Goal: Task Accomplishment & Management: Complete application form

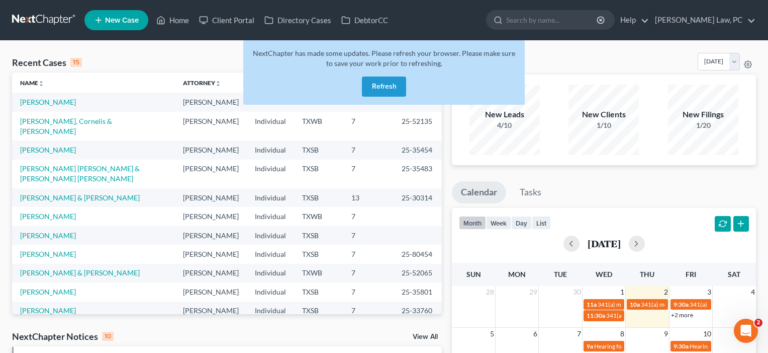
click at [383, 88] on button "Refresh" at bounding box center [384, 86] width 44 height 20
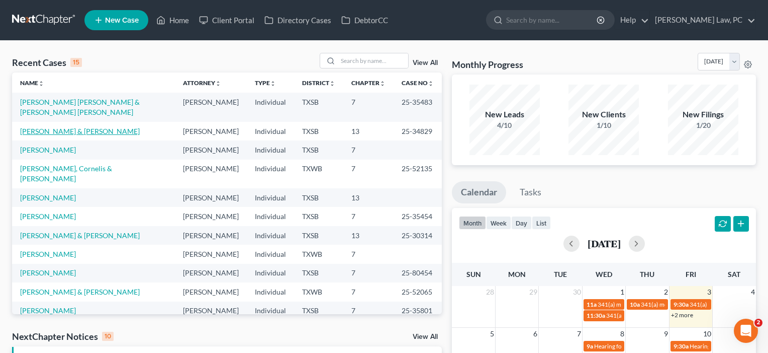
click at [43, 131] on link "Cross, Chad & Rebecca" at bounding box center [80, 131] width 120 height 9
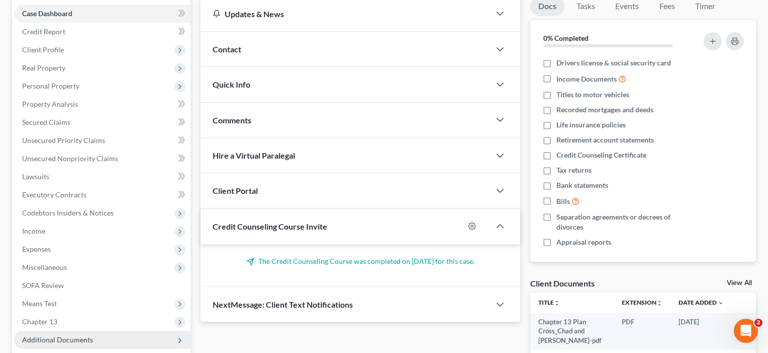
scroll to position [111, 0]
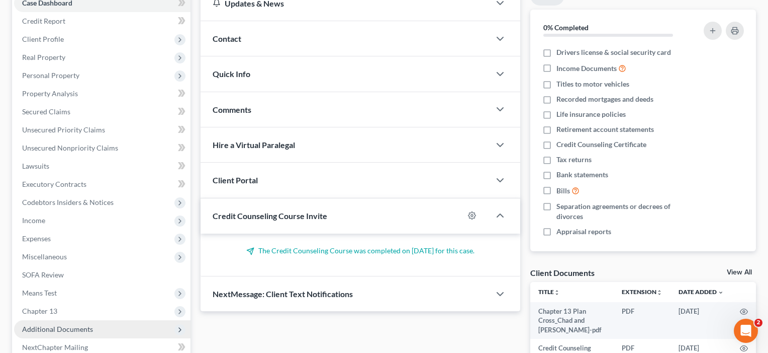
click at [43, 290] on span "Means Test" at bounding box center [39, 292] width 35 height 9
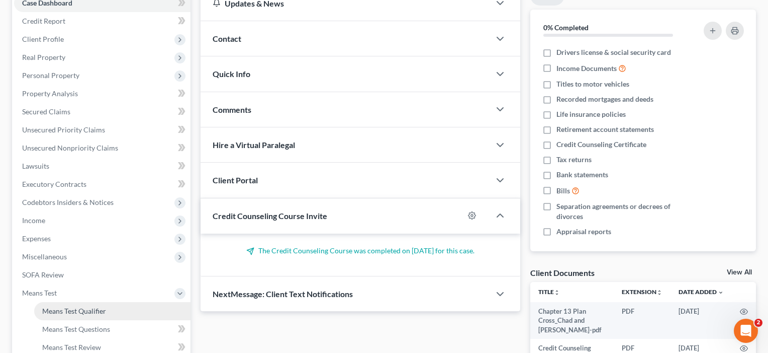
click at [51, 312] on span "Means Test Qualifier" at bounding box center [74, 310] width 64 height 9
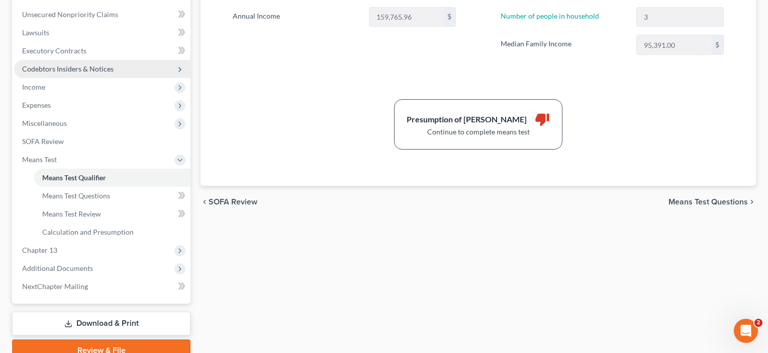
scroll to position [255, 0]
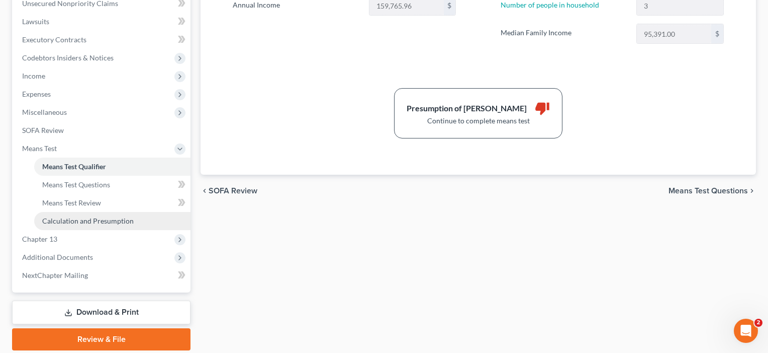
click at [98, 215] on link "Calculation and Presumption" at bounding box center [112, 221] width 156 height 18
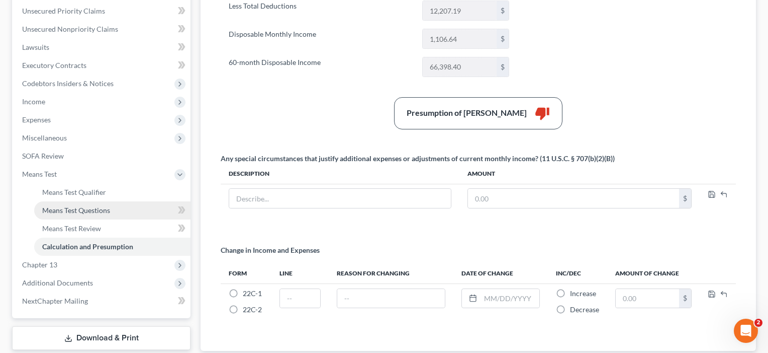
click at [82, 209] on span "Means Test Questions" at bounding box center [76, 210] width 68 height 9
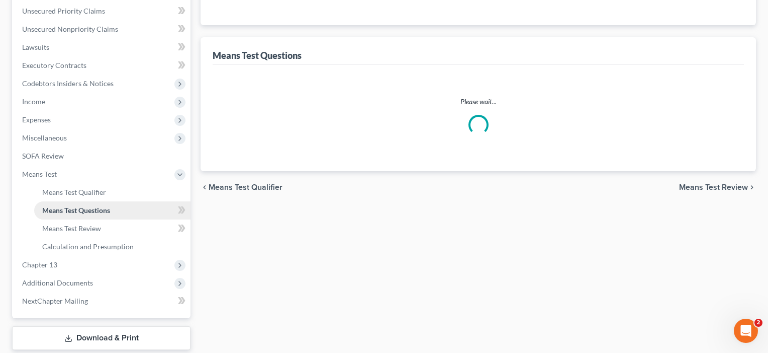
scroll to position [28, 0]
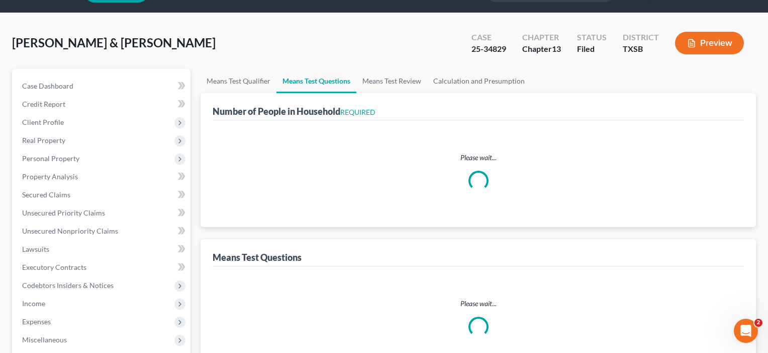
select select "1"
select select "60"
select select "1"
select select "60"
select select "1"
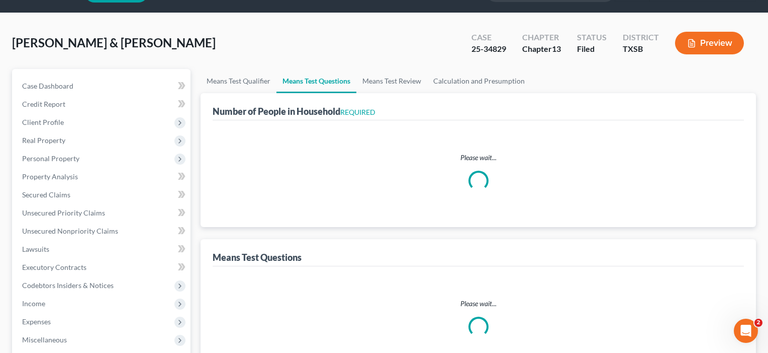
select select "60"
select select "3"
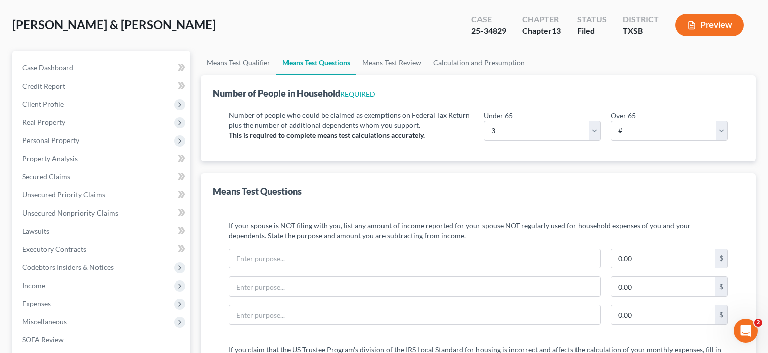
scroll to position [62, 0]
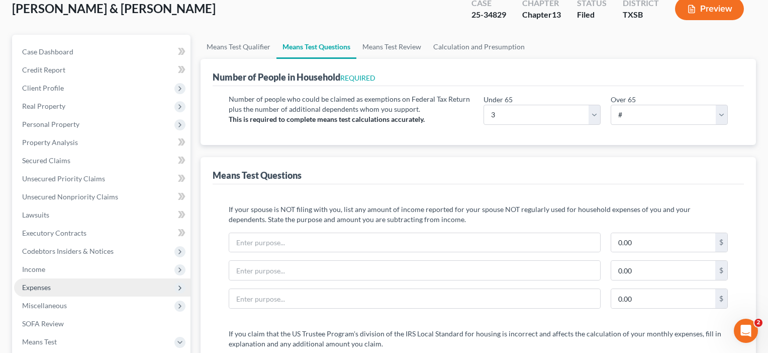
click at [36, 283] on span "Expenses" at bounding box center [36, 287] width 29 height 9
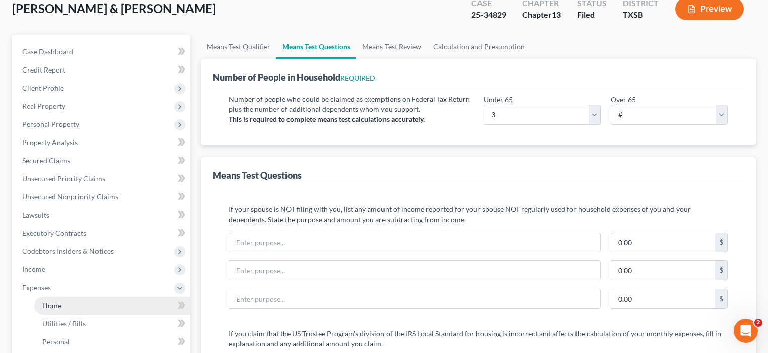
click at [51, 306] on span "Home" at bounding box center [51, 305] width 19 height 9
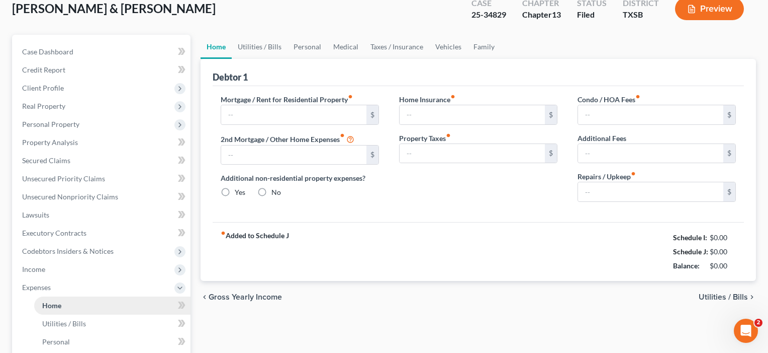
scroll to position [2, 0]
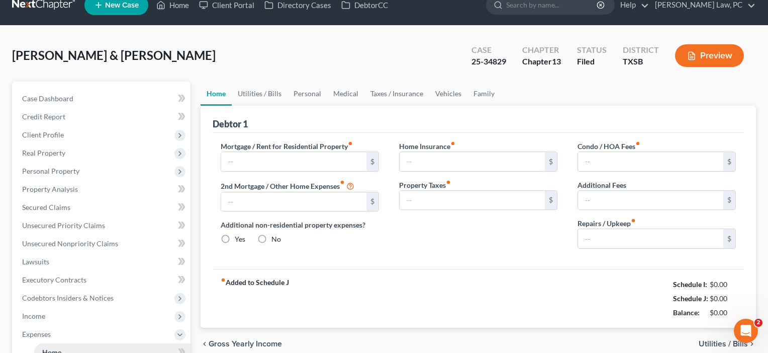
type input "1,900.00"
type input "0.00"
radio input "true"
type input "35.00"
type input "0.00"
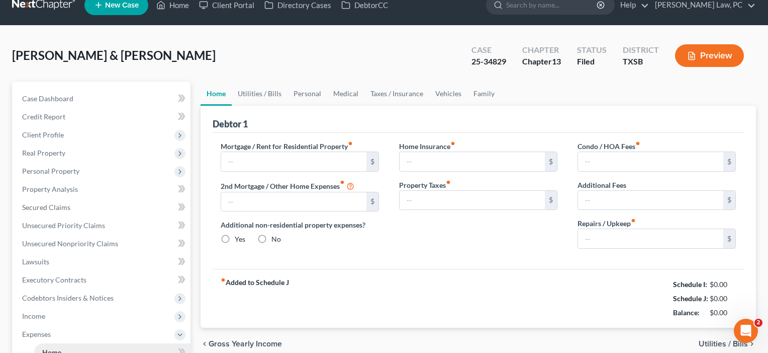
type input "0.00"
type input "100.00"
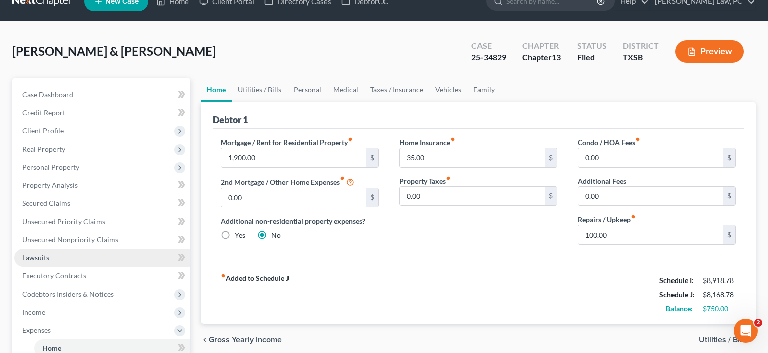
scroll to position [17, 0]
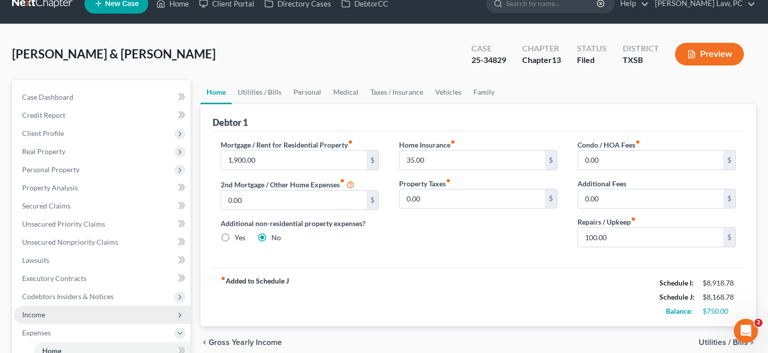
click at [37, 317] on span "Income" at bounding box center [33, 314] width 23 height 9
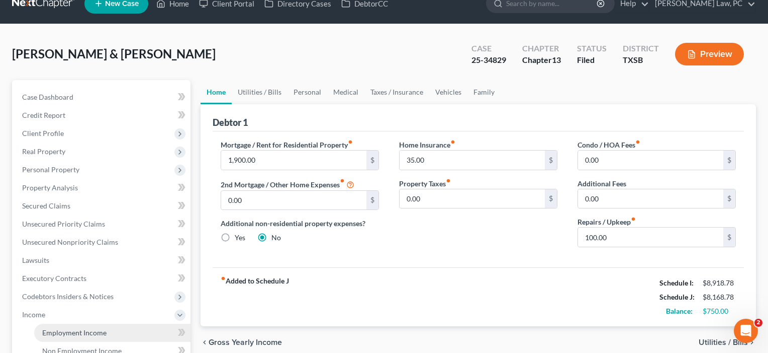
click at [50, 330] on span "Employment Income" at bounding box center [74, 332] width 64 height 9
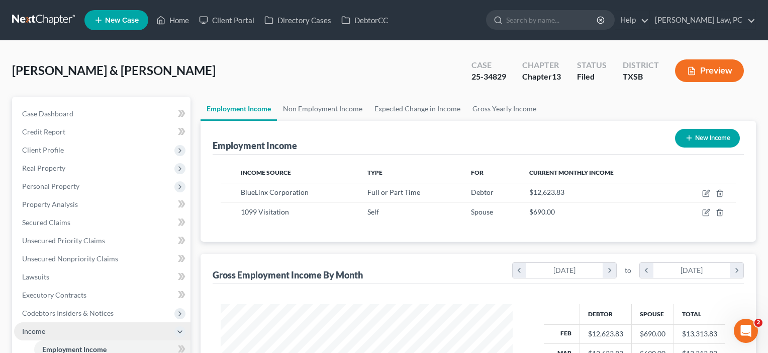
scroll to position [180, 313]
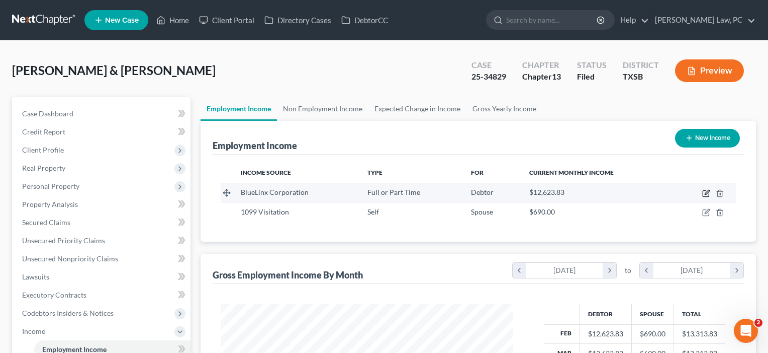
click at [707, 193] on icon "button" at bounding box center [707, 193] width 8 height 8
select select "0"
select select "10"
select select "2"
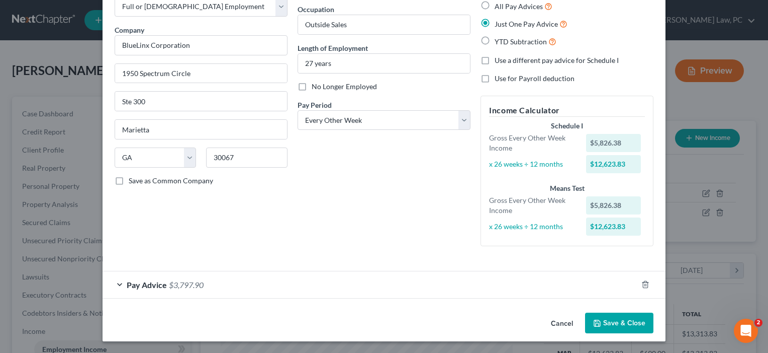
scroll to position [60, 0]
click at [621, 322] on button "Save & Close" at bounding box center [619, 323] width 68 height 21
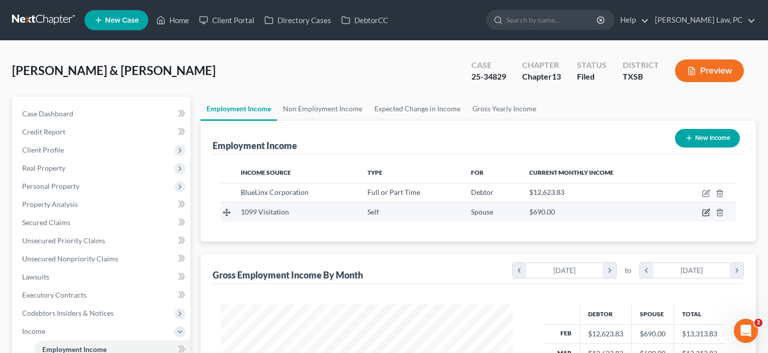
click at [706, 213] on icon "button" at bounding box center [707, 212] width 8 height 8
select select "1"
select select "0"
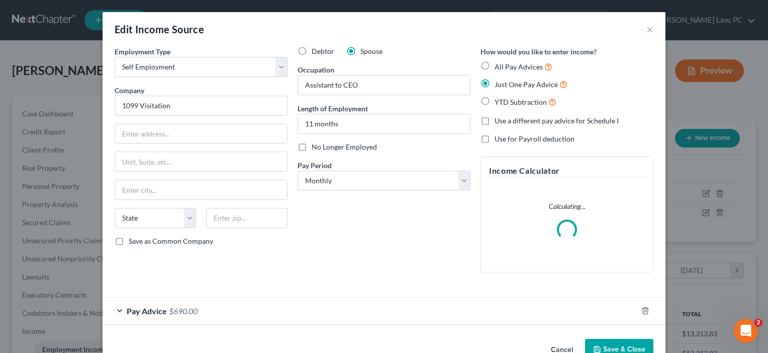
click at [344, 314] on div "Pay Advice $690.00" at bounding box center [370, 310] width 535 height 27
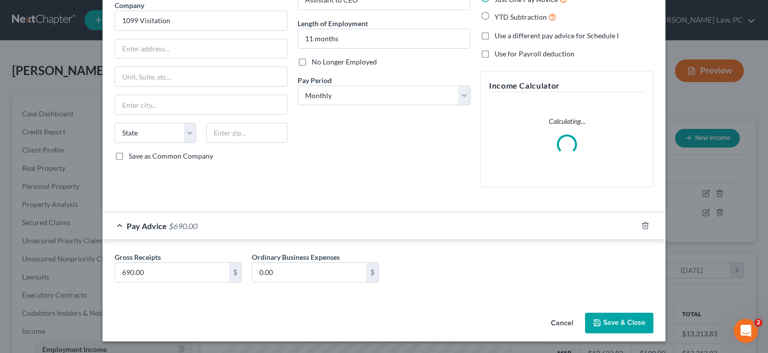
scroll to position [84, 0]
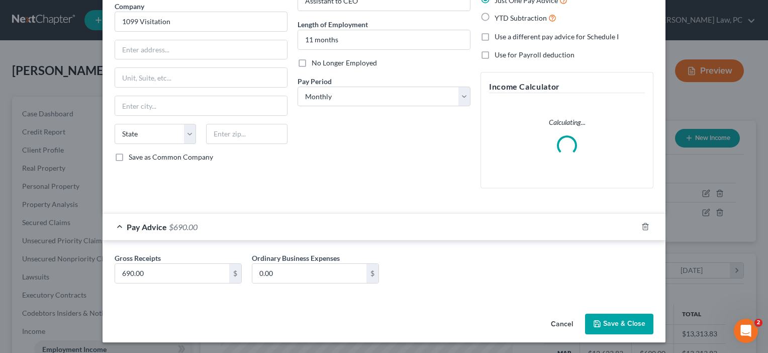
click at [627, 327] on button "Save & Close" at bounding box center [619, 323] width 68 height 21
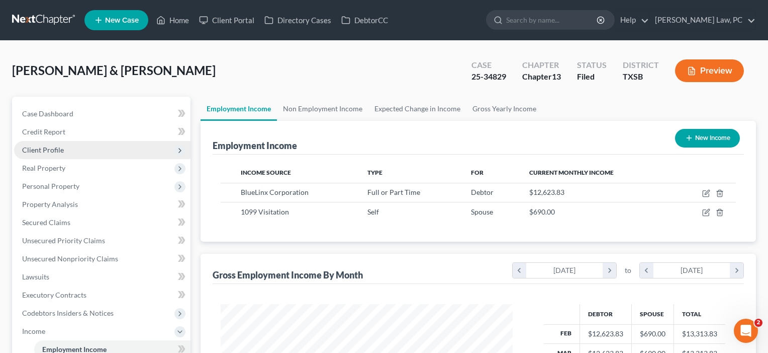
click at [49, 150] on span "Client Profile" at bounding box center [43, 149] width 42 height 9
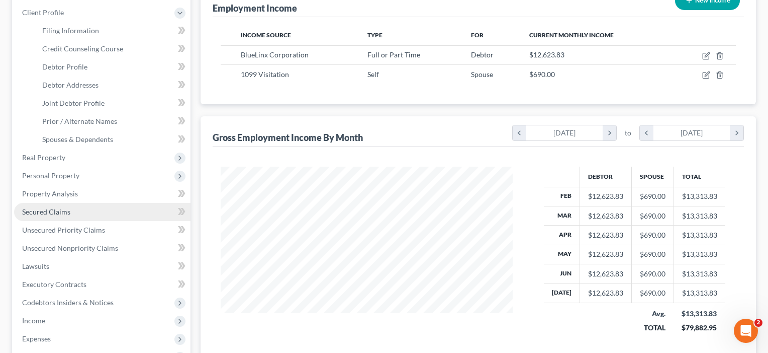
scroll to position [138, 0]
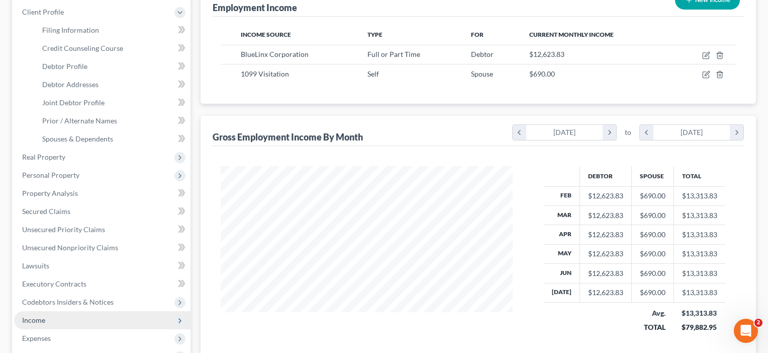
click at [48, 322] on span "Income" at bounding box center [102, 320] width 177 height 18
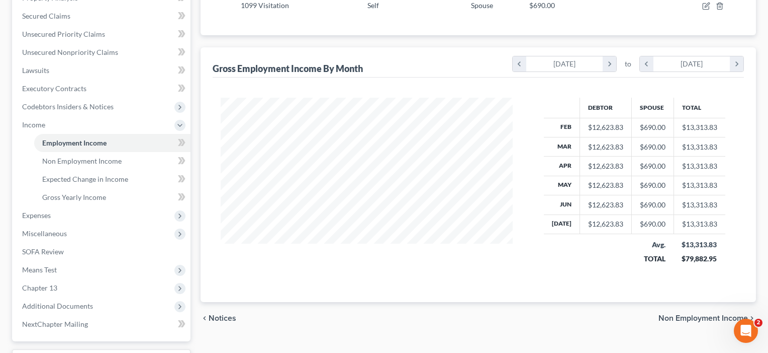
scroll to position [206, 0]
click at [44, 216] on span "Expenses" at bounding box center [36, 215] width 29 height 9
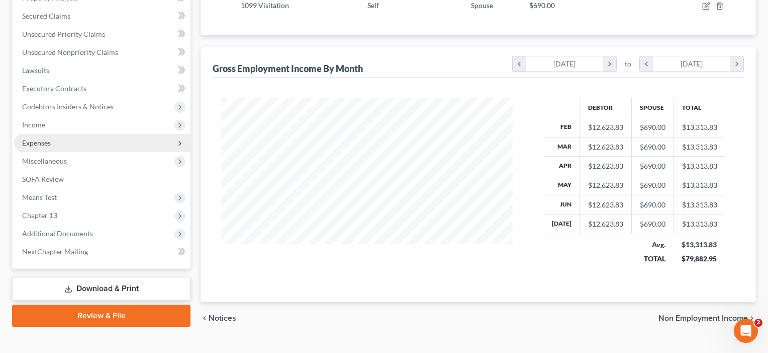
click at [44, 216] on span "Chapter 13" at bounding box center [39, 215] width 35 height 9
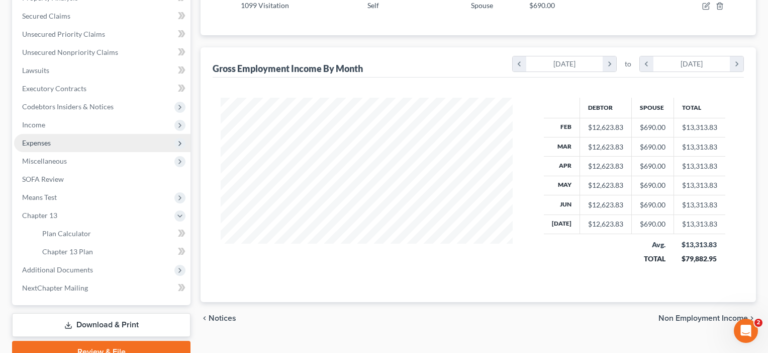
click at [39, 139] on span "Expenses" at bounding box center [36, 142] width 29 height 9
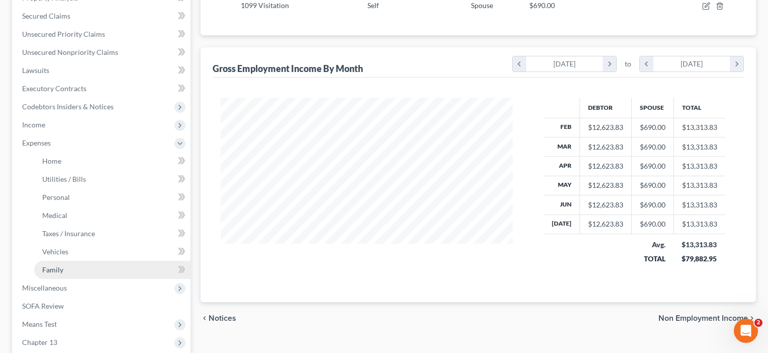
click at [61, 270] on span "Family" at bounding box center [52, 269] width 21 height 9
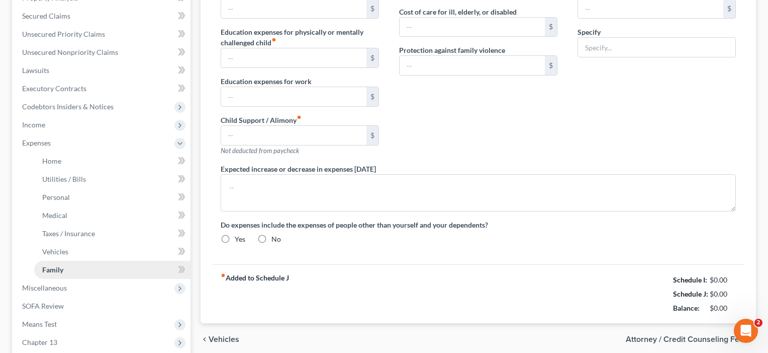
scroll to position [72, 0]
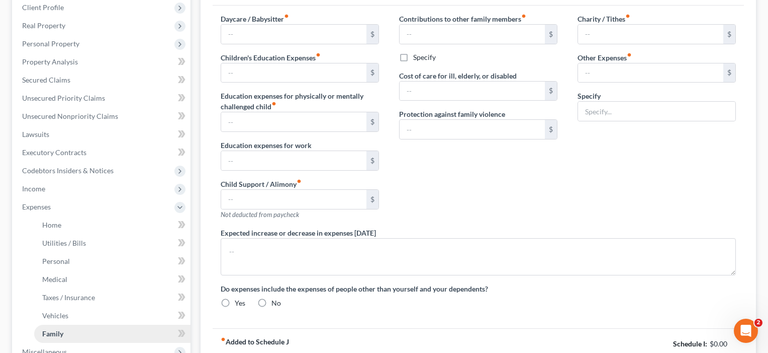
type input "0.00"
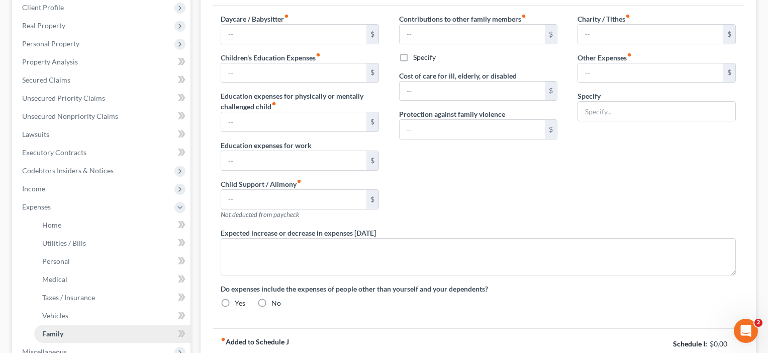
type input "0.00"
type input "170.00"
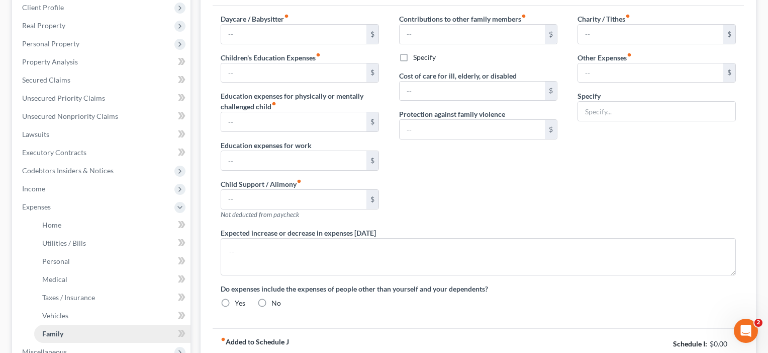
type input "Pet Expenses"
radio input "true"
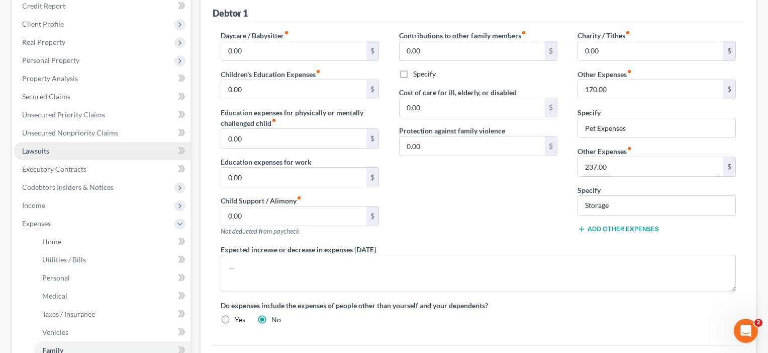
scroll to position [142, 0]
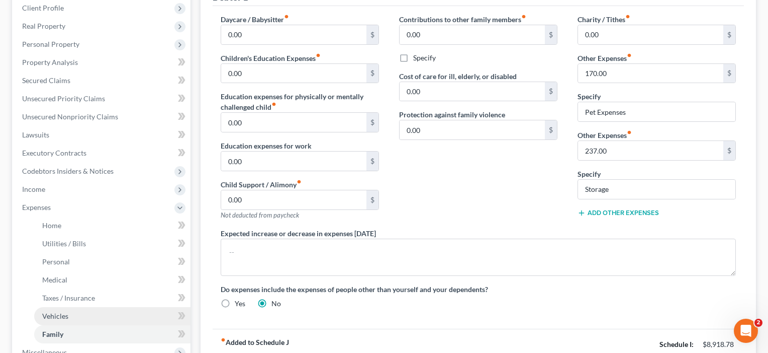
click at [56, 313] on span "Vehicles" at bounding box center [55, 315] width 26 height 9
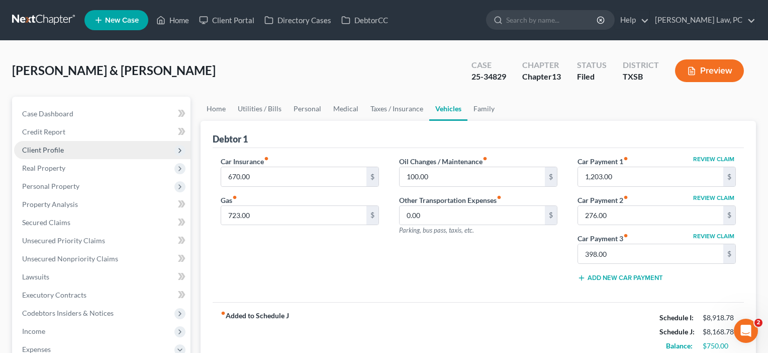
click at [45, 153] on span "Client Profile" at bounding box center [43, 149] width 42 height 9
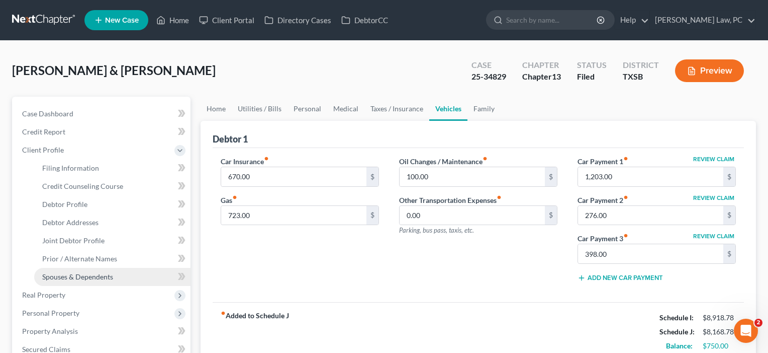
click at [63, 277] on span "Spouses & Dependents" at bounding box center [77, 276] width 71 height 9
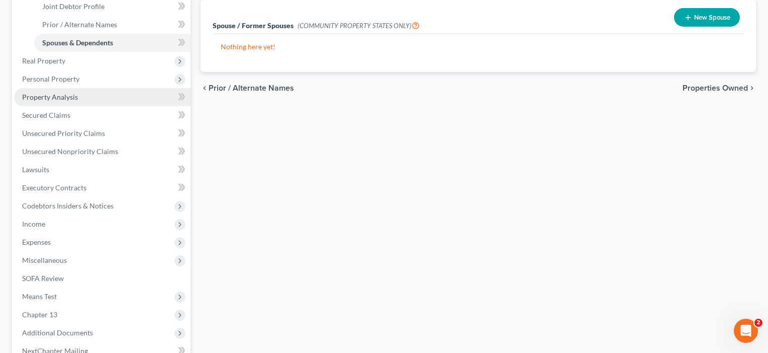
scroll to position [236, 0]
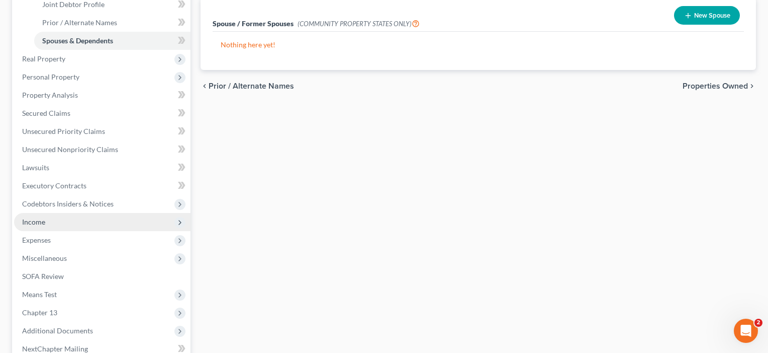
click at [38, 224] on span "Income" at bounding box center [33, 221] width 23 height 9
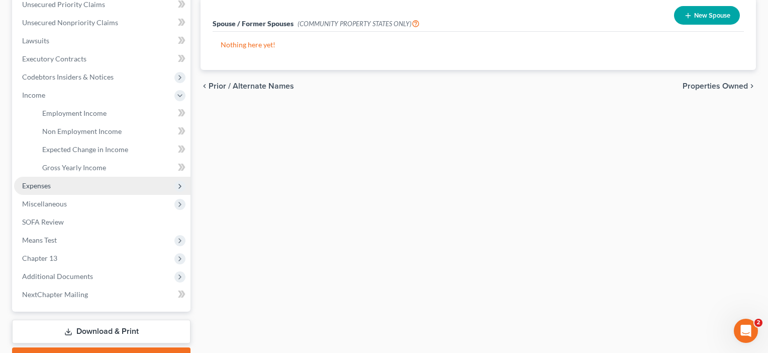
click at [45, 187] on span "Expenses" at bounding box center [36, 185] width 29 height 9
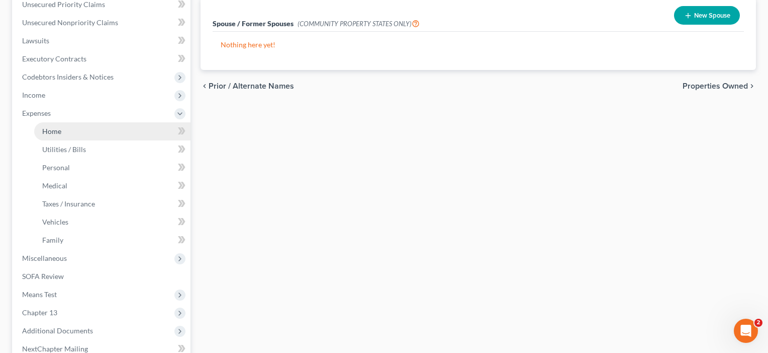
click at [56, 135] on link "Home" at bounding box center [112, 131] width 156 height 18
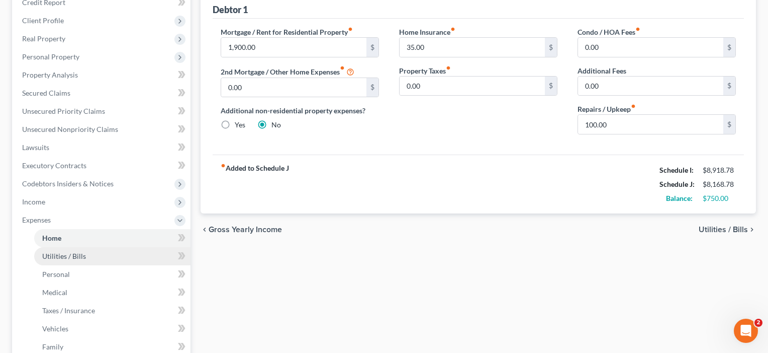
click at [62, 256] on span "Utilities / Bills" at bounding box center [64, 255] width 44 height 9
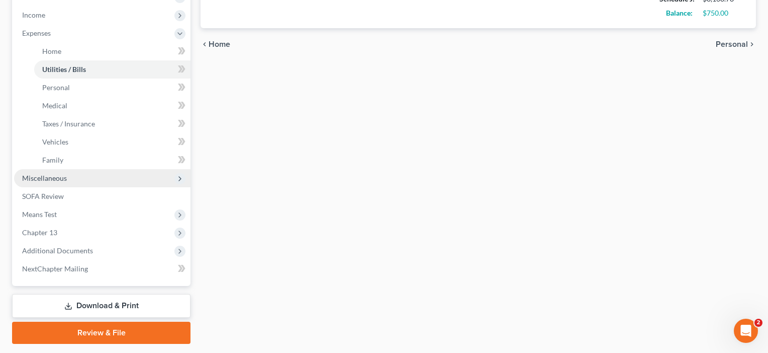
scroll to position [318, 0]
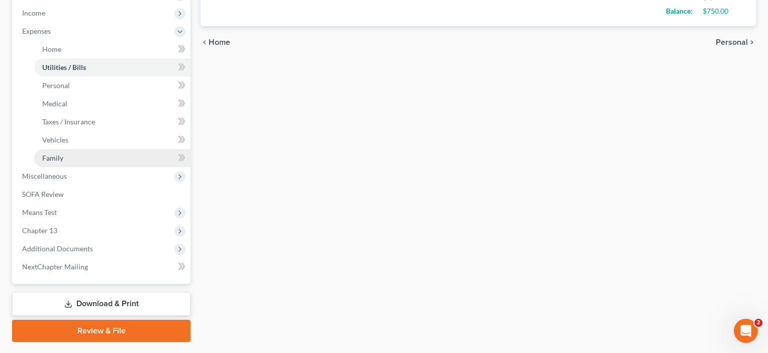
click at [57, 155] on span "Family" at bounding box center [52, 157] width 21 height 9
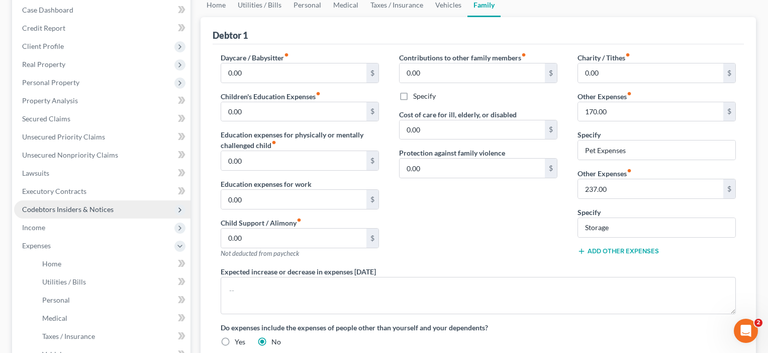
scroll to position [100, 0]
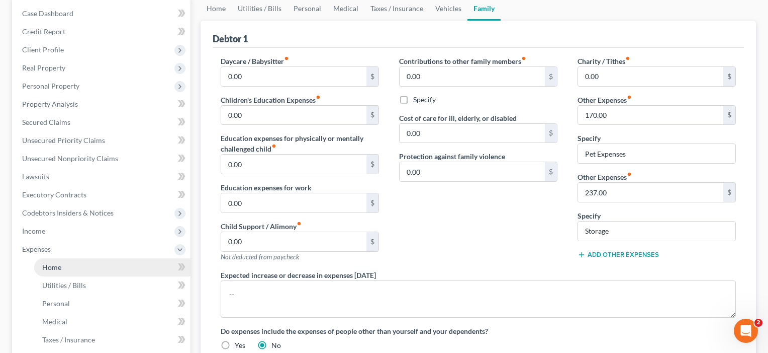
click at [40, 263] on link "Home" at bounding box center [112, 267] width 156 height 18
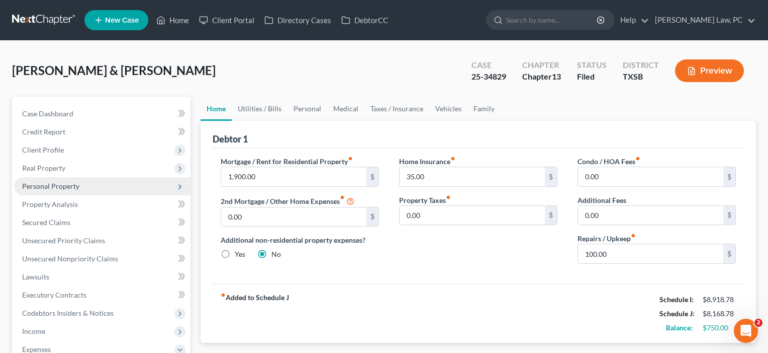
click at [45, 189] on span "Personal Property" at bounding box center [50, 186] width 57 height 9
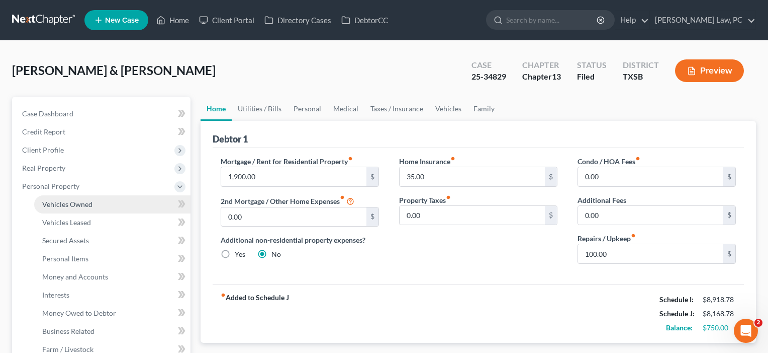
click at [51, 205] on span "Vehicles Owned" at bounding box center [67, 204] width 50 height 9
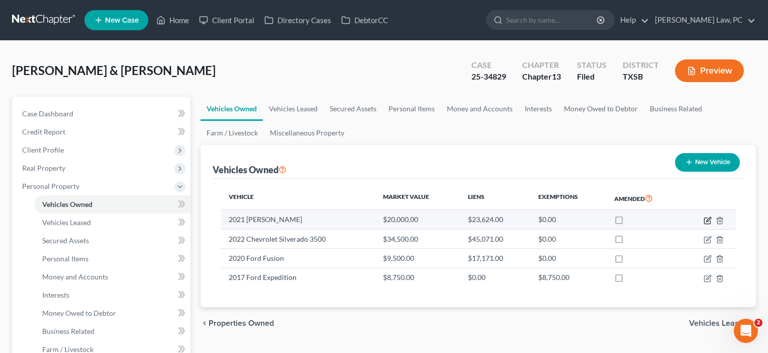
click at [707, 222] on icon "button" at bounding box center [708, 220] width 8 height 8
select select "7"
select select "5"
select select "2"
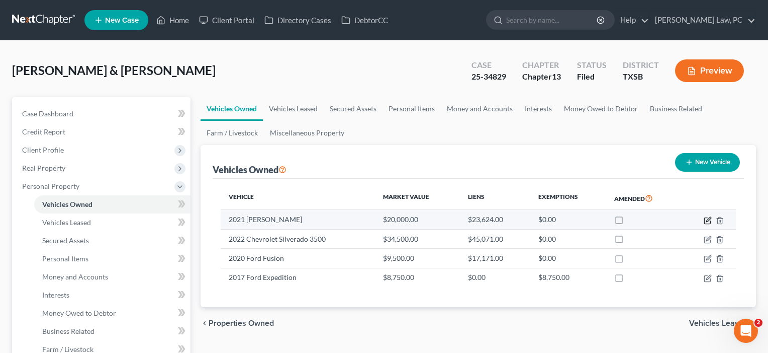
select select "24"
select select "0"
select select "2"
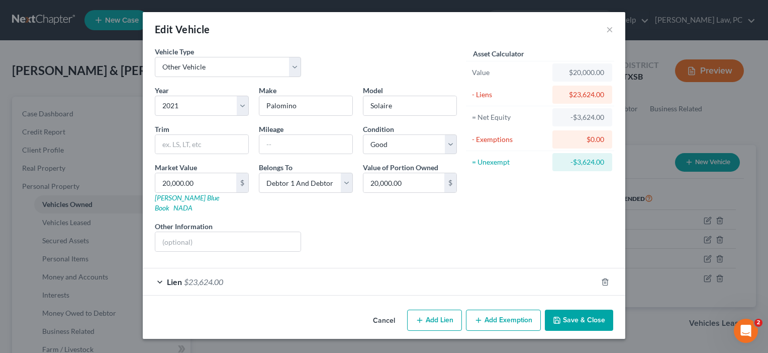
click at [335, 270] on div "Lien $23,624.00" at bounding box center [370, 281] width 455 height 27
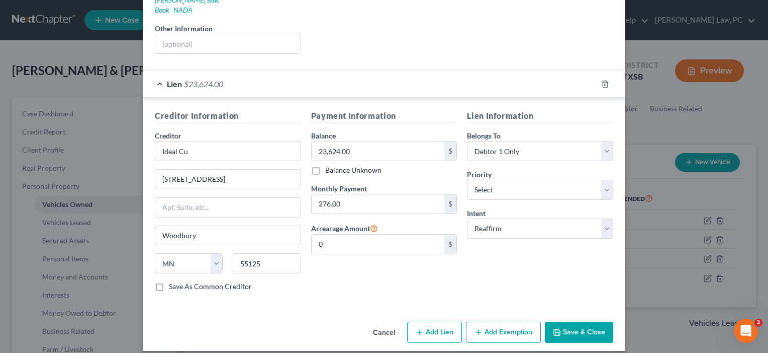
scroll to position [197, 0]
click at [584, 323] on button "Save & Close" at bounding box center [579, 332] width 68 height 21
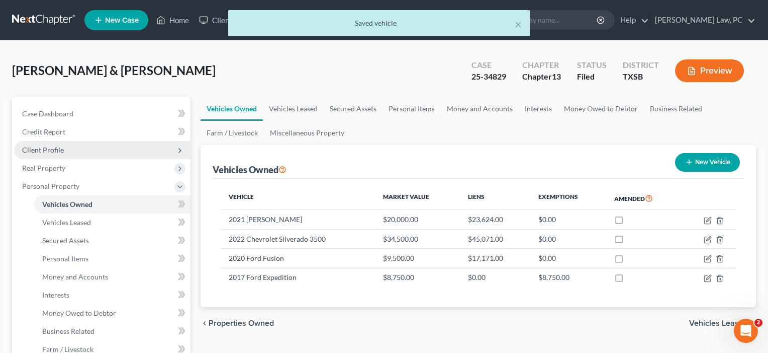
click at [57, 147] on span "Client Profile" at bounding box center [43, 149] width 42 height 9
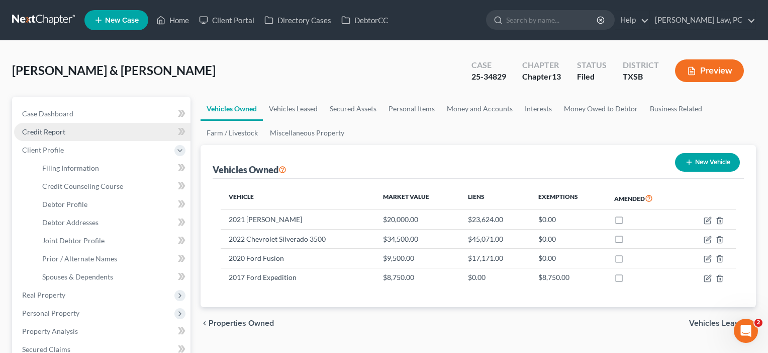
click at [51, 125] on link "Credit Report" at bounding box center [102, 132] width 177 height 18
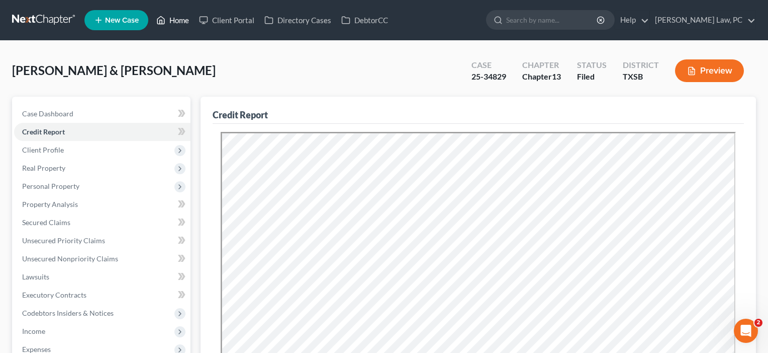
click at [175, 23] on link "Home" at bounding box center [172, 20] width 43 height 18
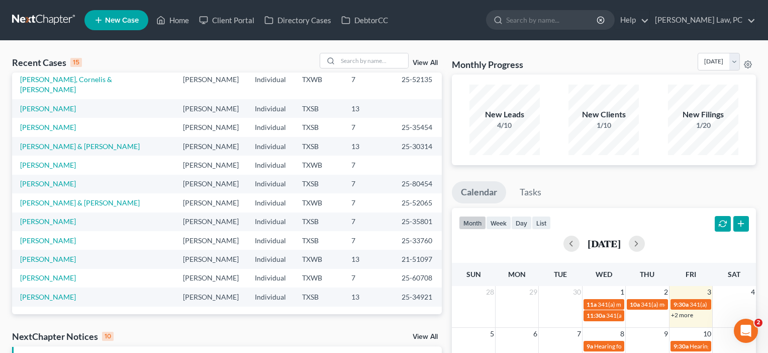
scroll to position [193, 0]
click at [44, 236] on link "[PERSON_NAME]" at bounding box center [48, 240] width 56 height 9
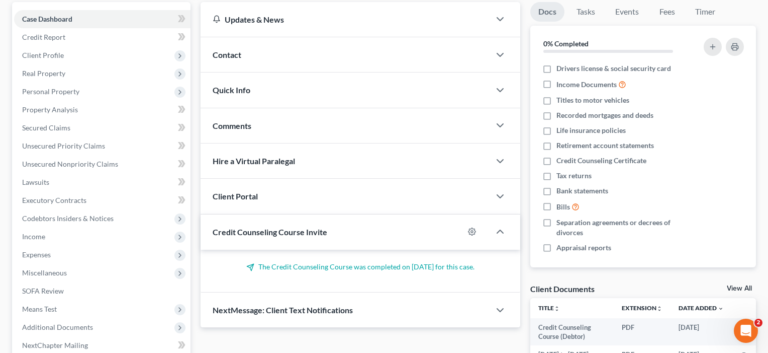
scroll to position [111, 0]
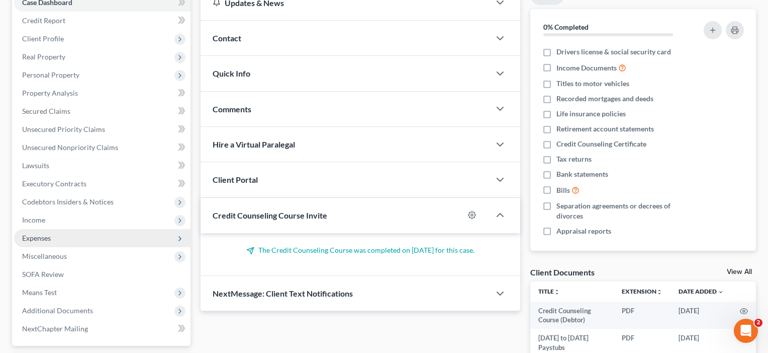
click at [39, 236] on span "Expenses" at bounding box center [36, 237] width 29 height 9
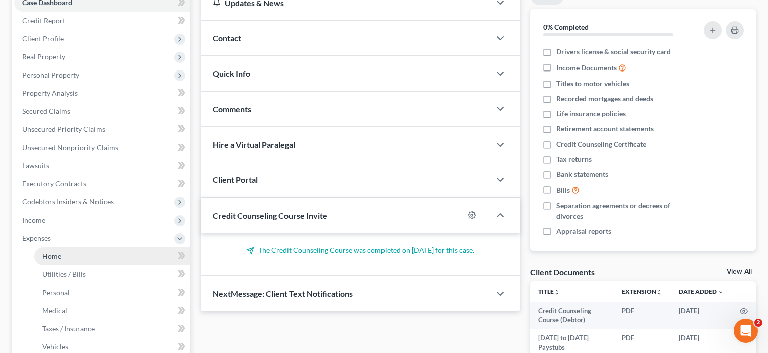
click at [46, 263] on link "Home" at bounding box center [112, 256] width 156 height 18
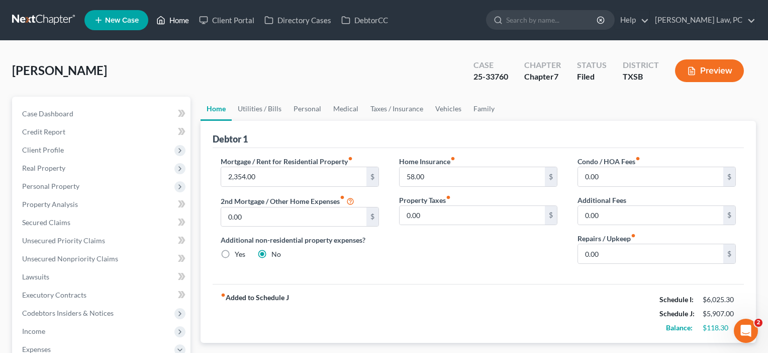
click at [185, 21] on link "Home" at bounding box center [172, 20] width 43 height 18
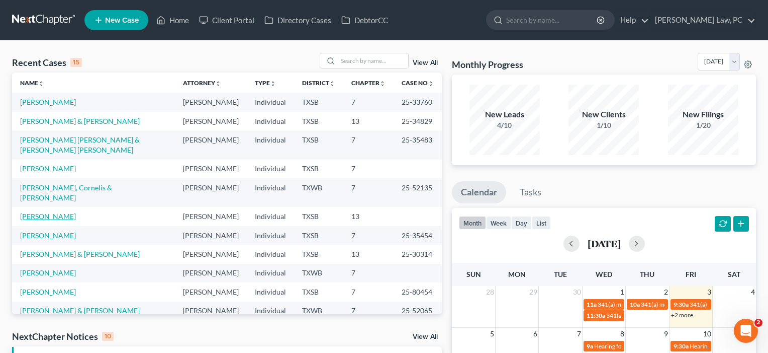
click at [53, 220] on link "[PERSON_NAME]" at bounding box center [48, 216] width 56 height 9
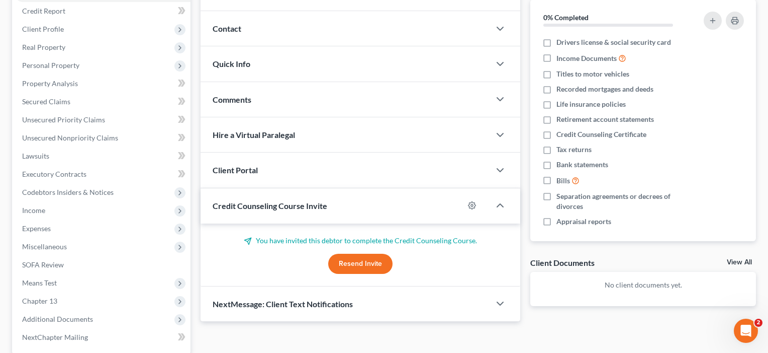
scroll to position [124, 0]
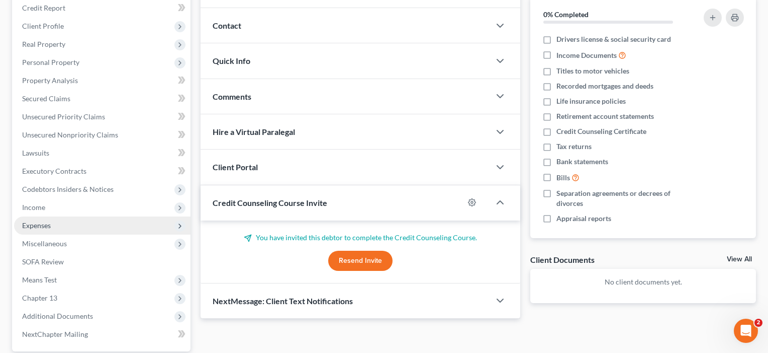
click at [44, 230] on span "Expenses" at bounding box center [102, 225] width 177 height 18
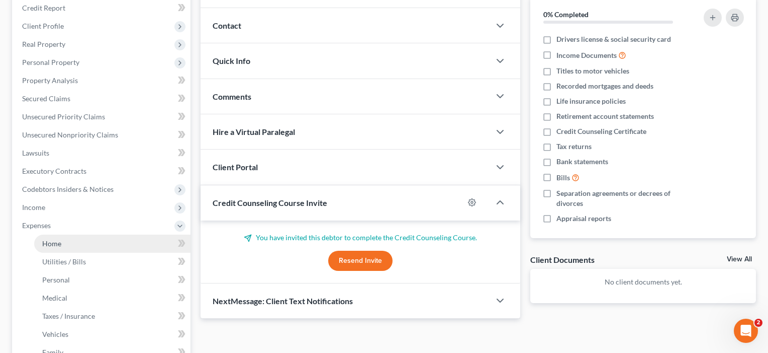
click at [48, 244] on span "Home" at bounding box center [51, 243] width 19 height 9
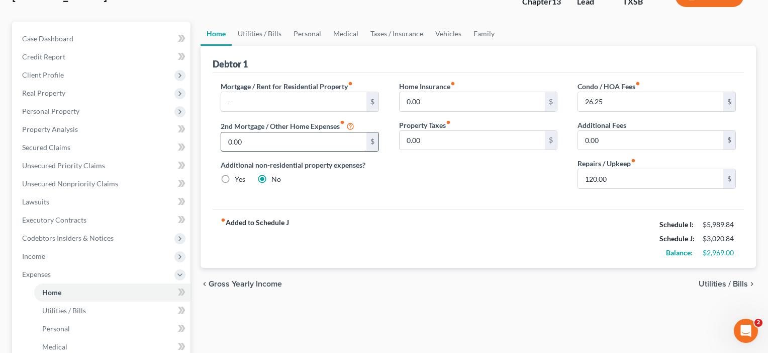
scroll to position [76, 0]
